Goal: Information Seeking & Learning: Learn about a topic

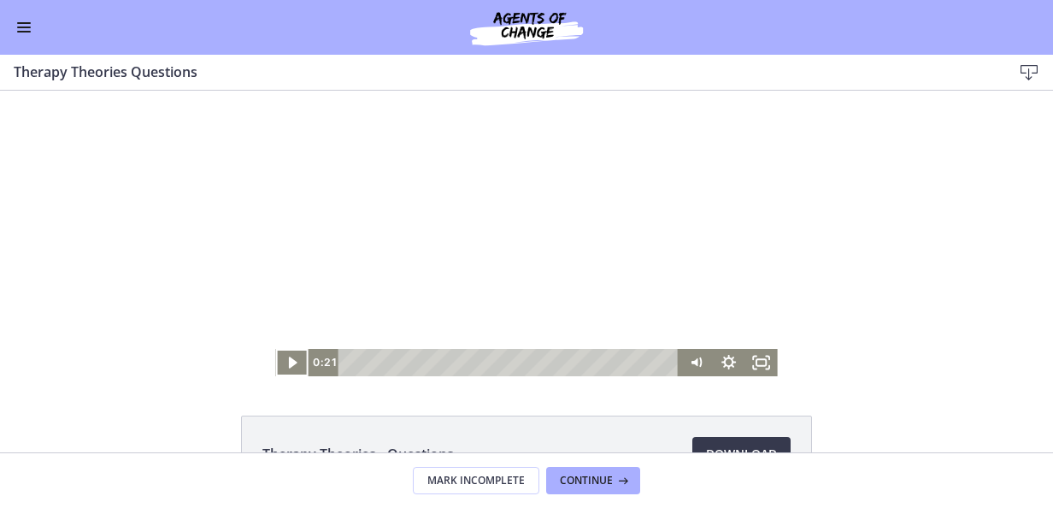
scroll to position [121, 0]
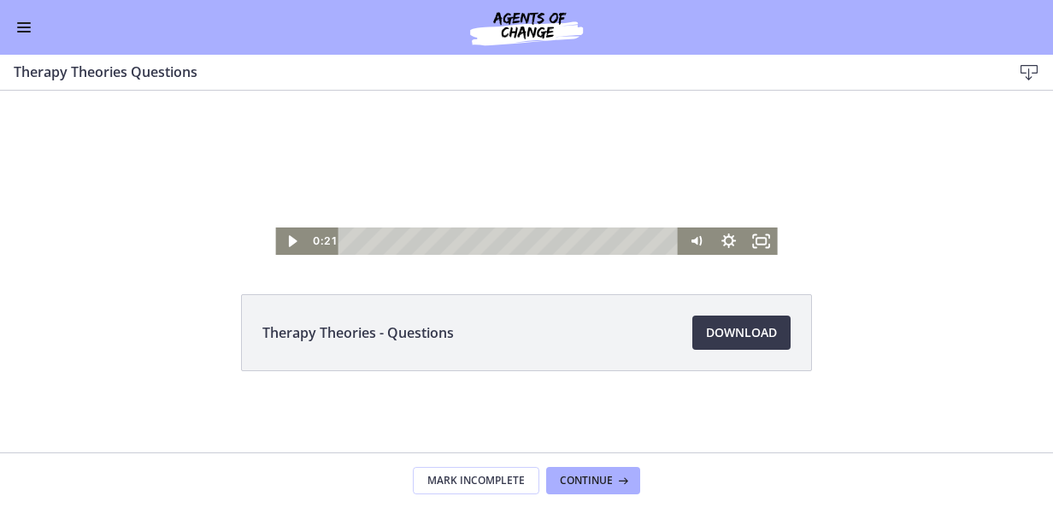
click at [26, 27] on span "Enable menu" at bounding box center [24, 27] width 14 height 2
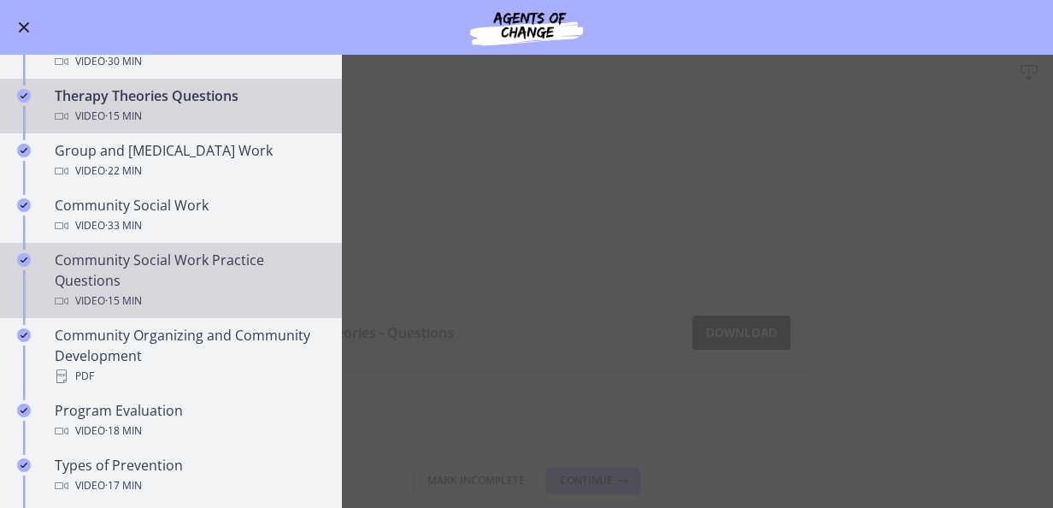
scroll to position [806, 0]
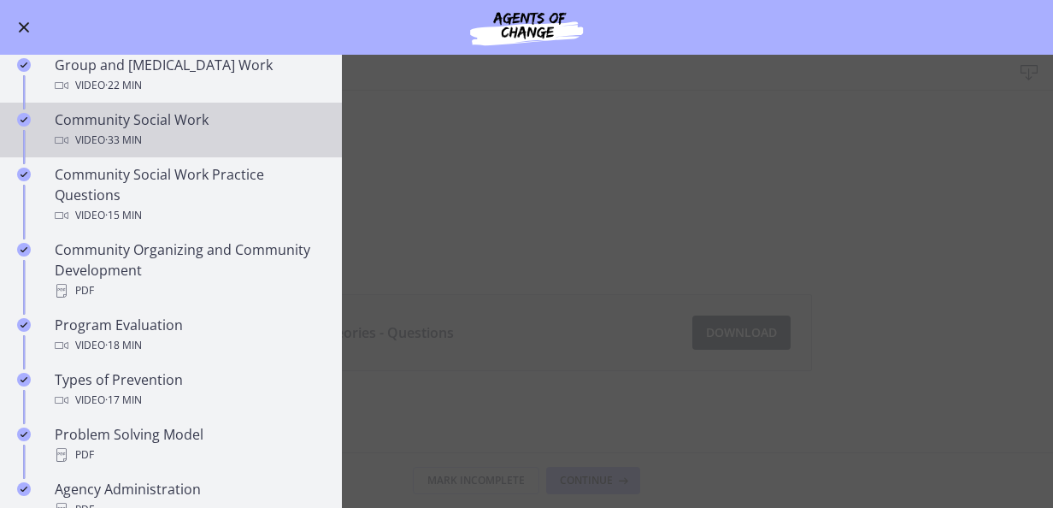
click at [173, 124] on div "Community Social Work Video · 33 min" at bounding box center [188, 129] width 267 height 41
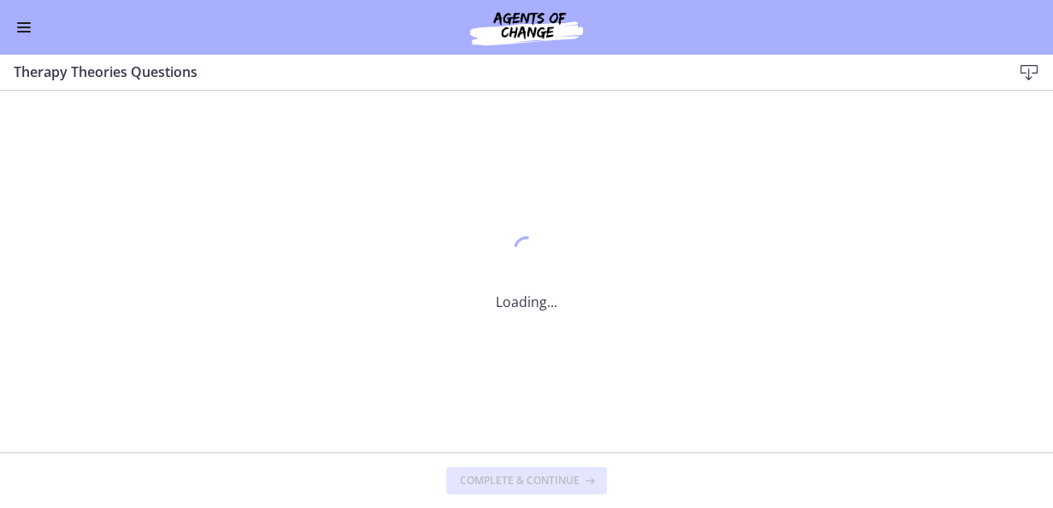
scroll to position [0, 0]
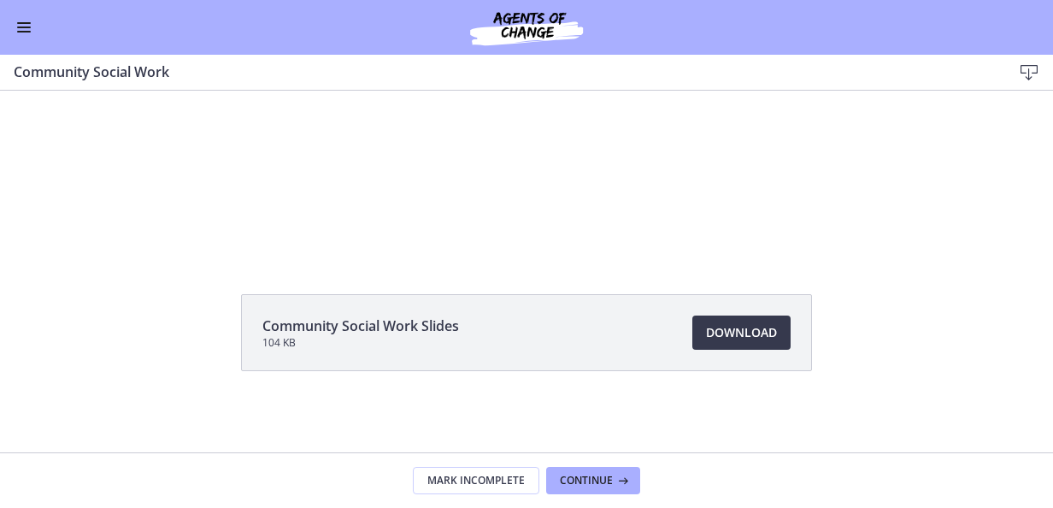
click at [9, 15] on div "Go to Dashboard" at bounding box center [526, 27] width 1053 height 55
click at [15, 22] on button "Enable menu" at bounding box center [24, 27] width 21 height 21
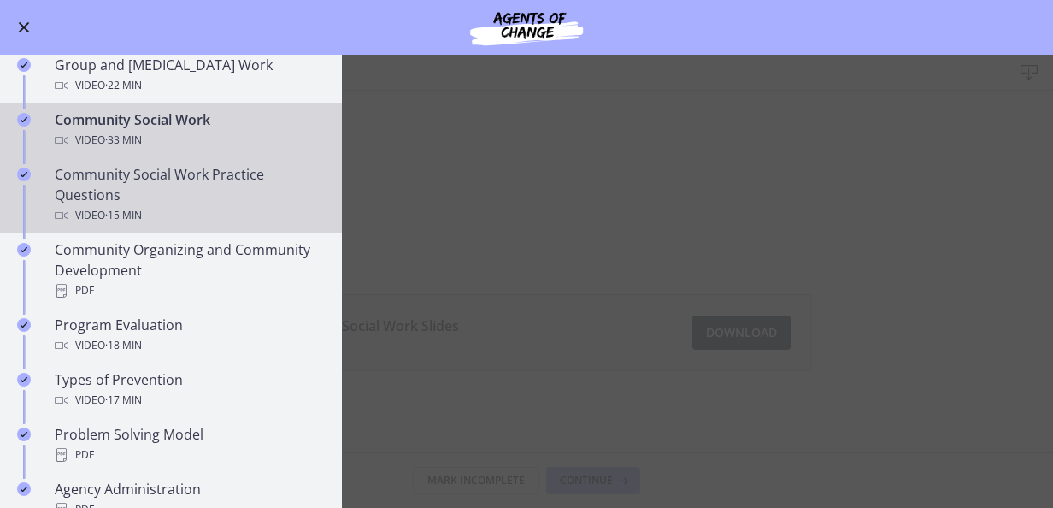
click at [115, 186] on div "Community Social Work Practice Questions Video · 15 min" at bounding box center [188, 195] width 267 height 62
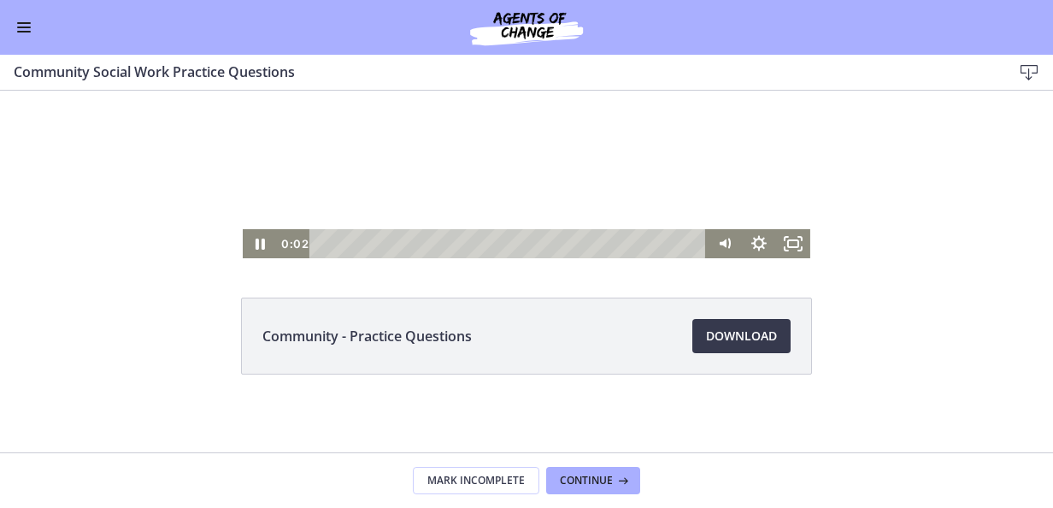
scroll to position [121, 0]
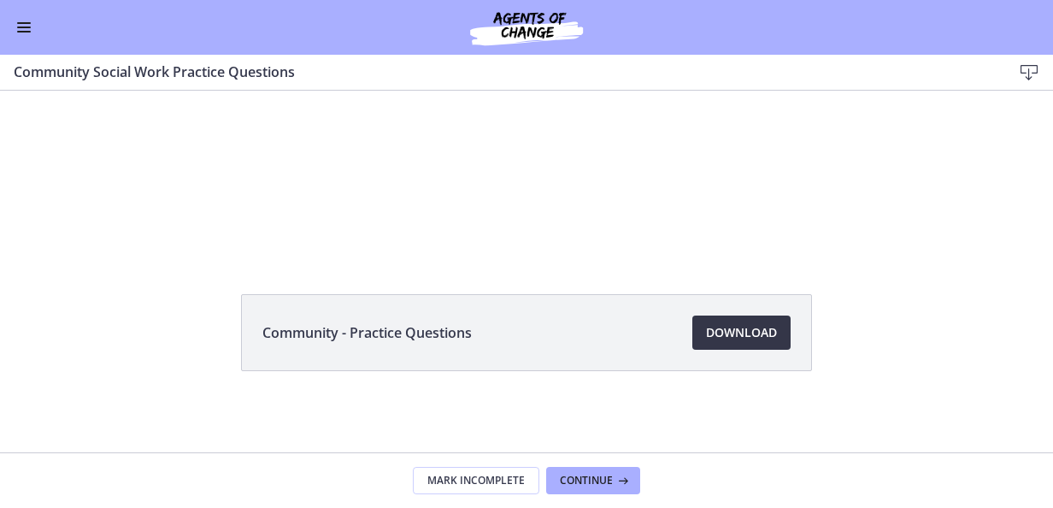
click at [713, 343] on link "Download Opens in a new window" at bounding box center [741, 332] width 98 height 34
click at [30, 24] on button "Enable menu" at bounding box center [24, 27] width 21 height 21
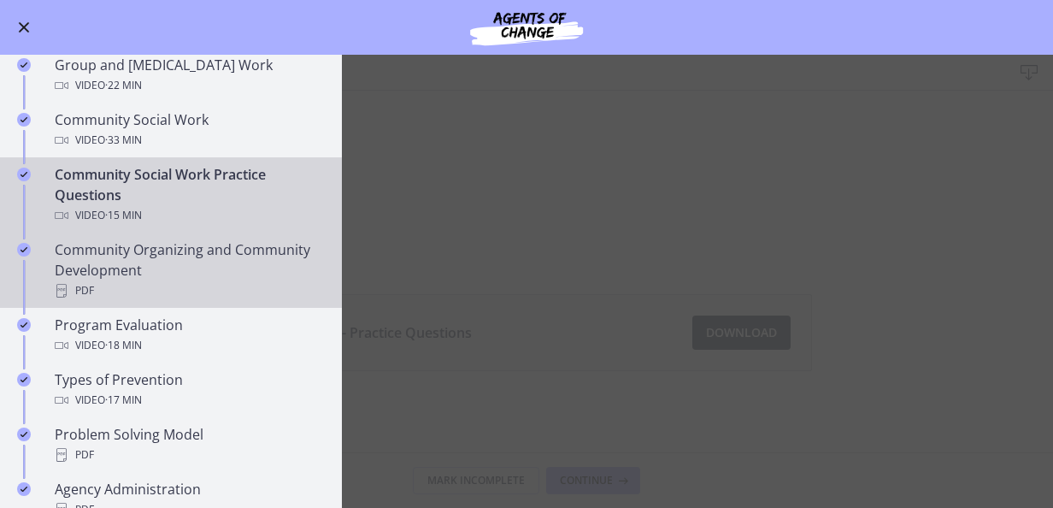
click at [135, 247] on div "Community Organizing and Community Development PDF" at bounding box center [188, 270] width 267 height 62
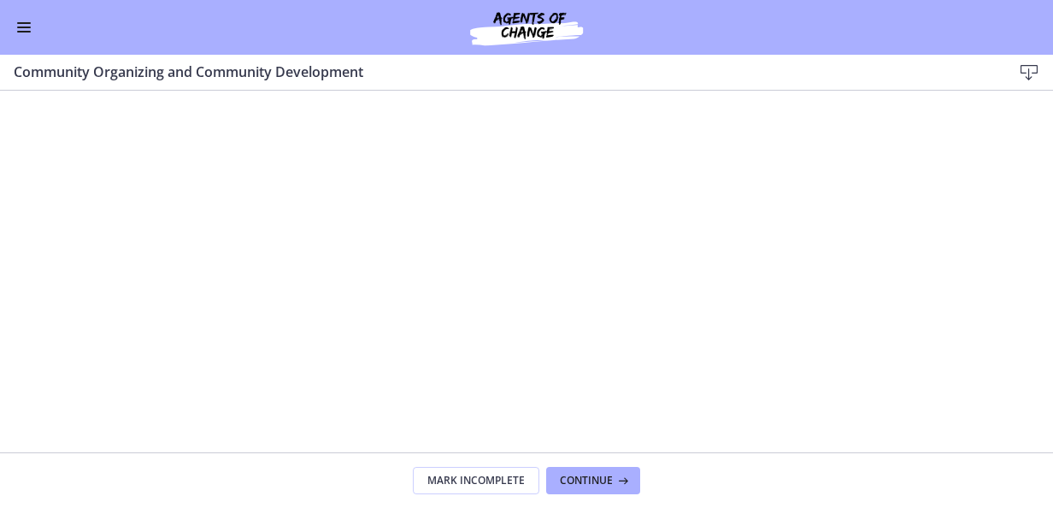
click at [1029, 63] on icon at bounding box center [1029, 72] width 21 height 21
click at [26, 32] on span "Enable menu" at bounding box center [24, 32] width 14 height 2
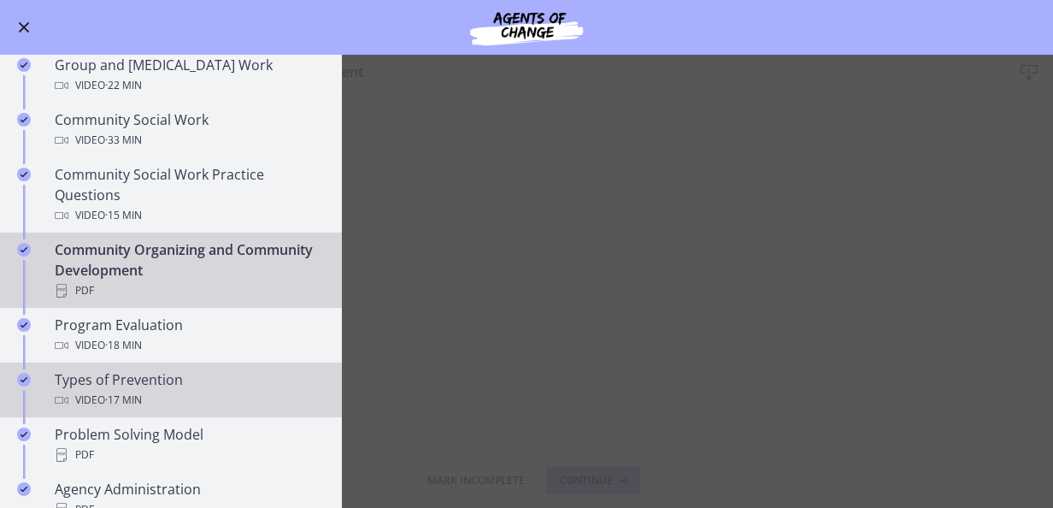
click at [145, 381] on div "Types of Prevention Video · 17 min" at bounding box center [188, 389] width 267 height 41
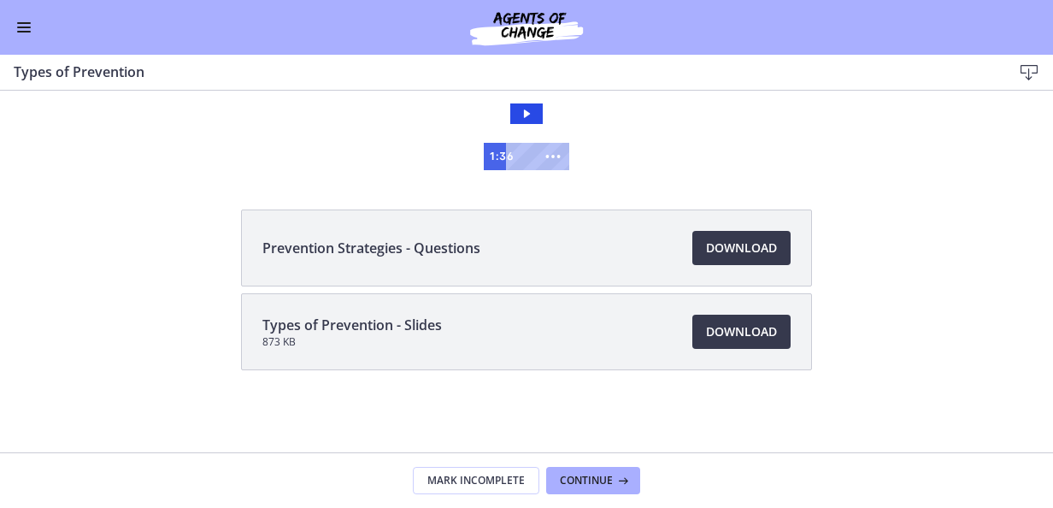
scroll to position [4, 0]
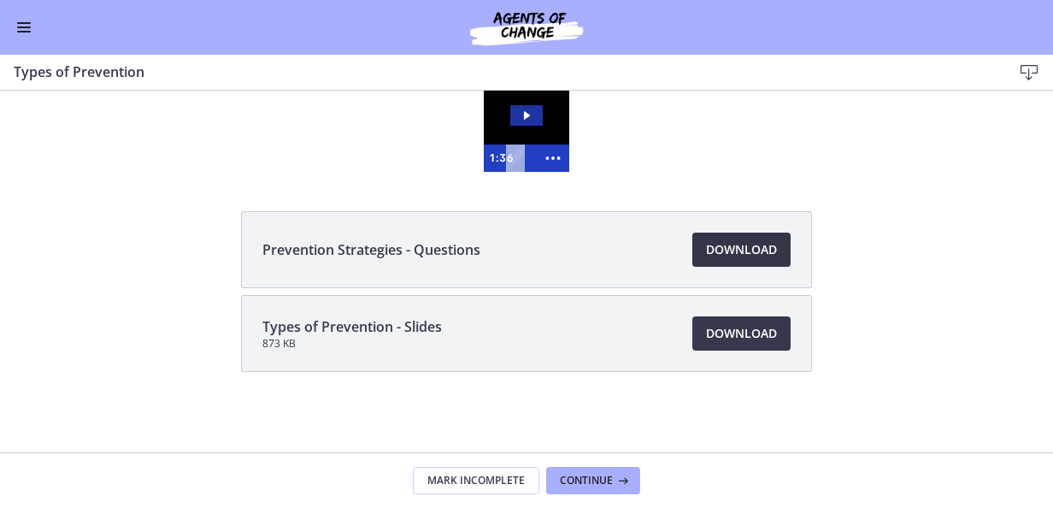
click at [736, 250] on span "Download Opens in a new window" at bounding box center [741, 249] width 71 height 21
click at [17, 26] on span "Enable menu" at bounding box center [24, 27] width 14 height 2
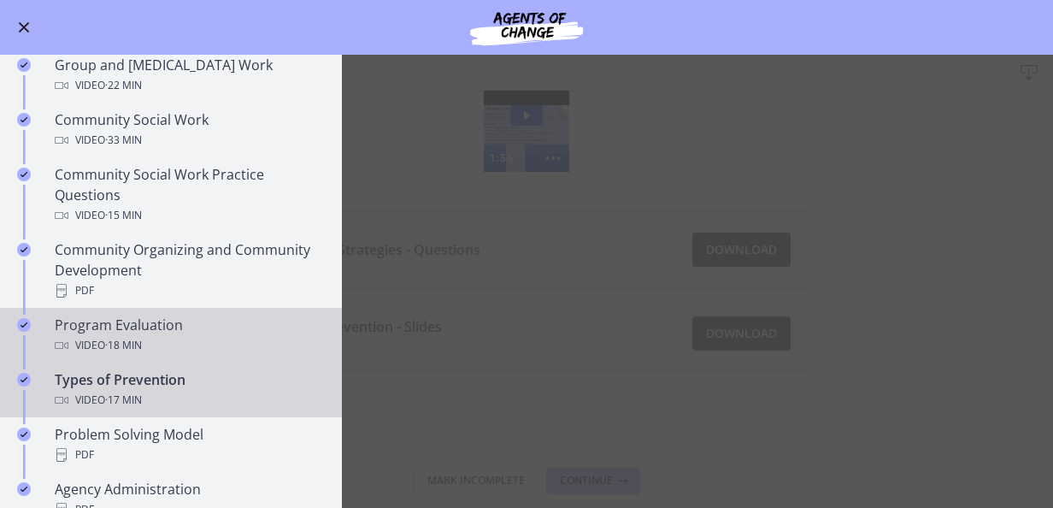
click at [123, 335] on span "· 18 min" at bounding box center [123, 345] width 37 height 21
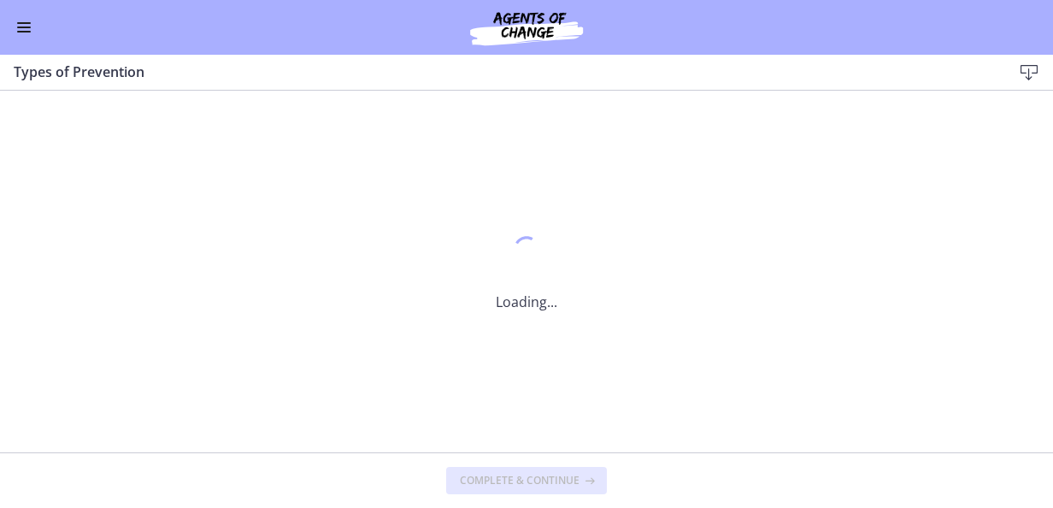
scroll to position [0, 0]
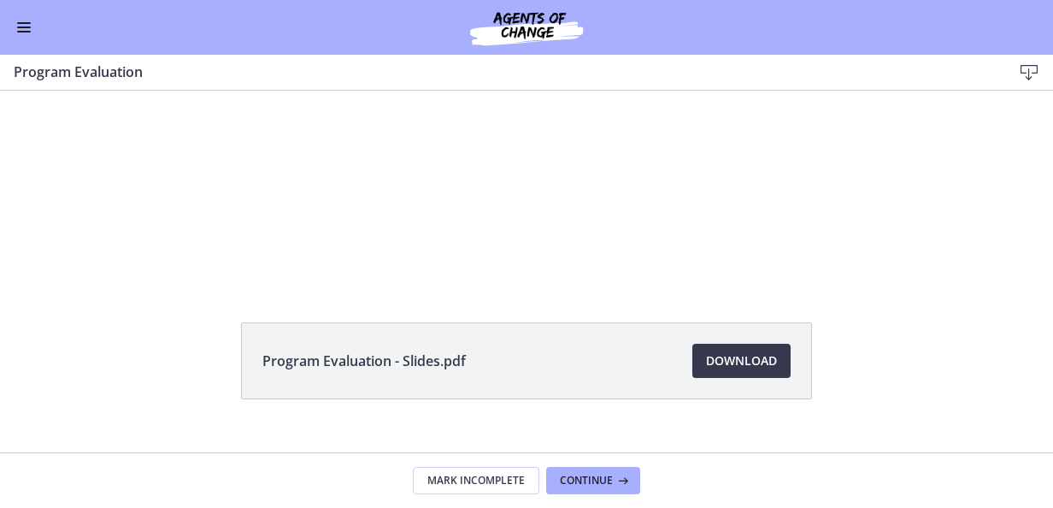
scroll to position [121, 0]
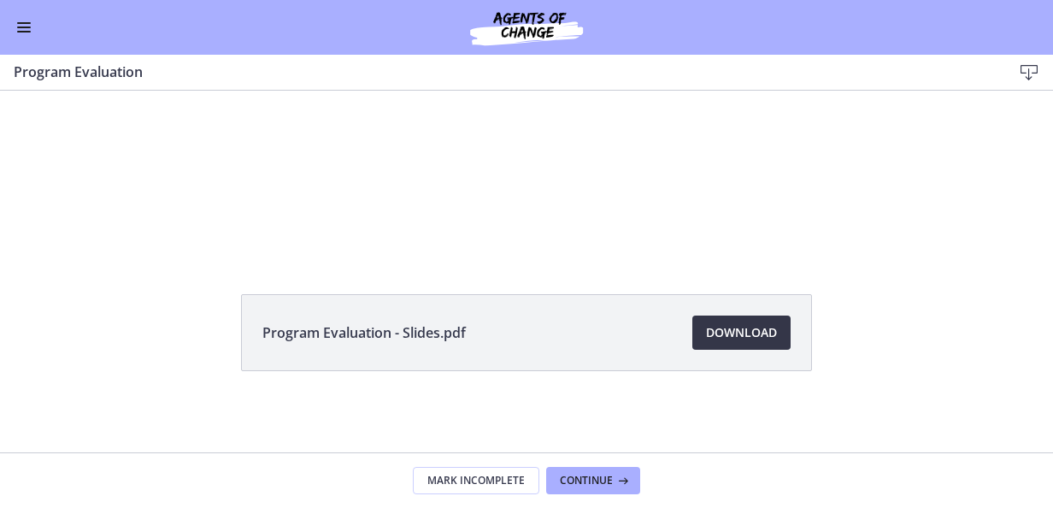
click at [706, 338] on span "Download Opens in a new window" at bounding box center [741, 332] width 71 height 21
